Goal: Find specific page/section: Find specific page/section

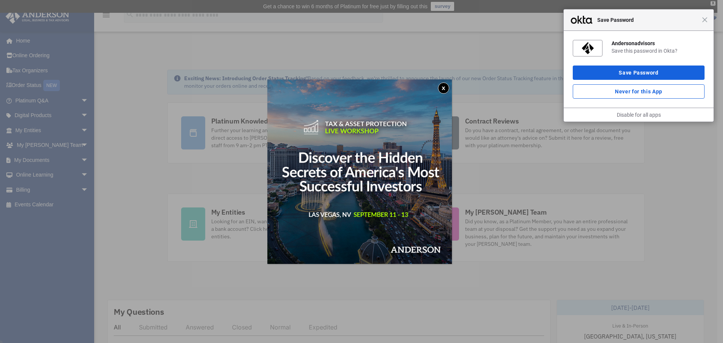
click at [446, 86] on button "x" at bounding box center [443, 87] width 11 height 11
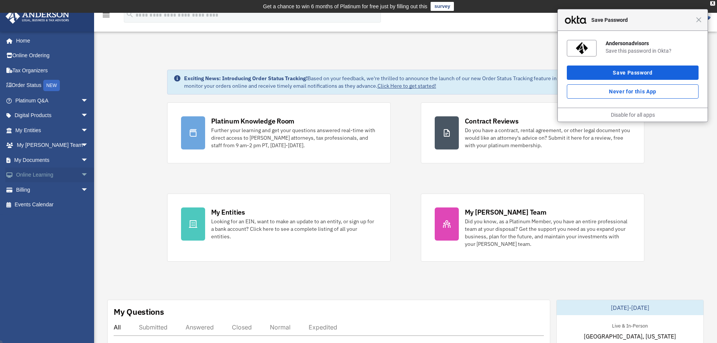
click at [81, 175] on span "arrow_drop_down" at bounding box center [88, 175] width 15 height 15
click at [82, 98] on span "arrow_drop_down" at bounding box center [88, 100] width 15 height 15
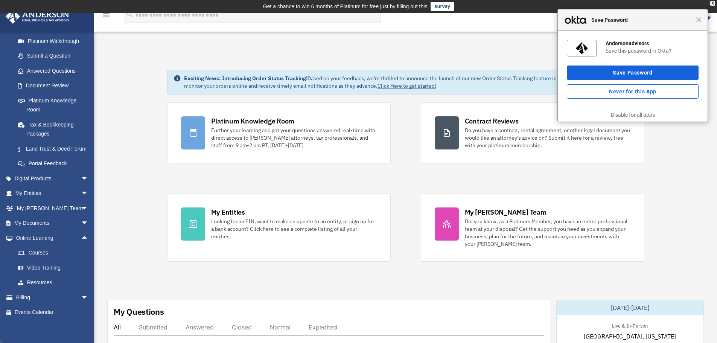
scroll to position [102, 0]
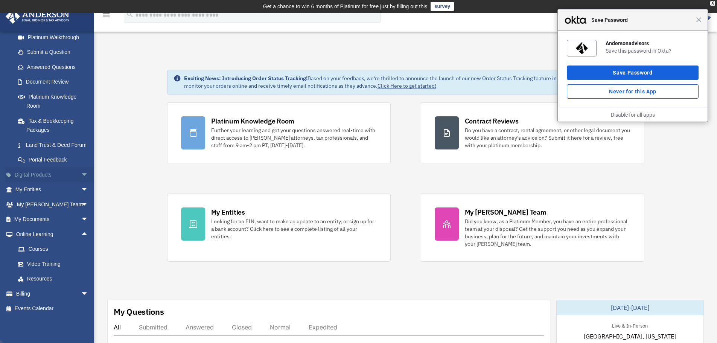
click at [83, 175] on span "arrow_drop_down" at bounding box center [88, 174] width 15 height 15
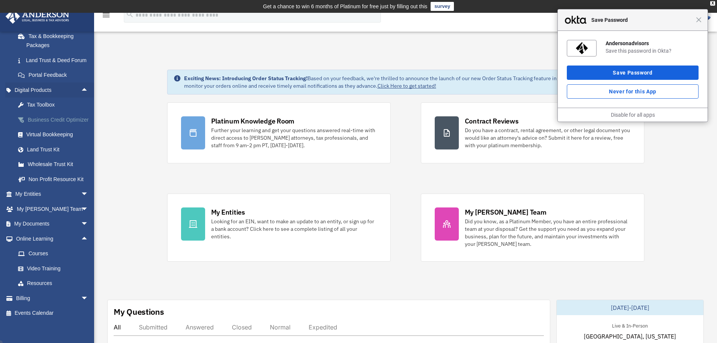
scroll to position [201, 0]
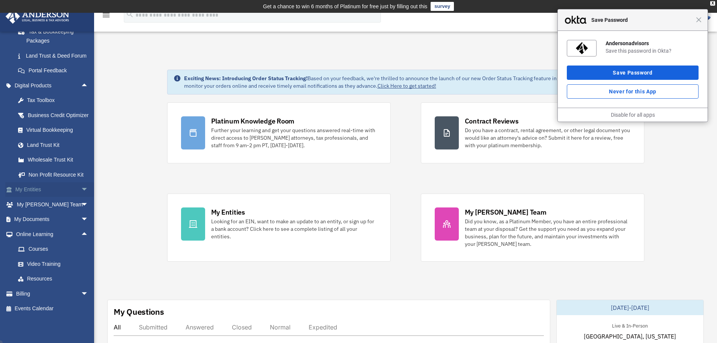
click at [81, 191] on span "arrow_drop_down" at bounding box center [88, 189] width 15 height 15
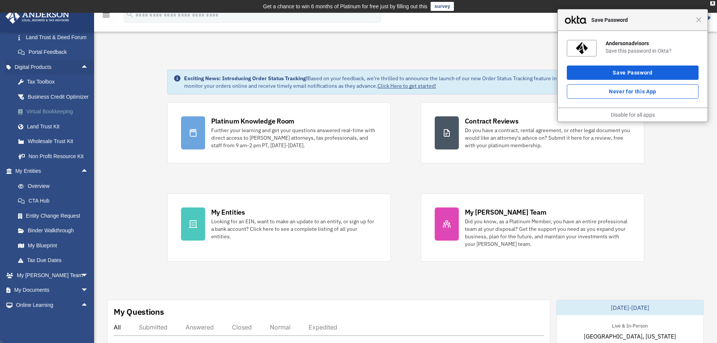
scroll to position [276, 0]
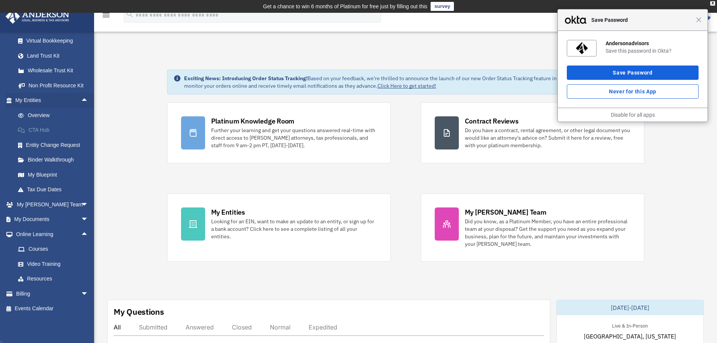
click at [60, 138] on link "CTA Hub" at bounding box center [55, 130] width 89 height 15
click at [698, 23] on div "Close Save Password" at bounding box center [633, 19] width 150 height 21
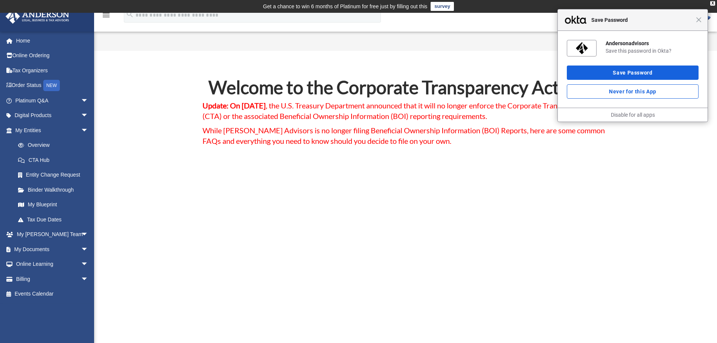
click at [699, 23] on div "Close Save Password" at bounding box center [633, 19] width 150 height 21
click at [701, 22] on span "Close" at bounding box center [699, 20] width 6 height 6
